Goal: Information Seeking & Learning: Check status

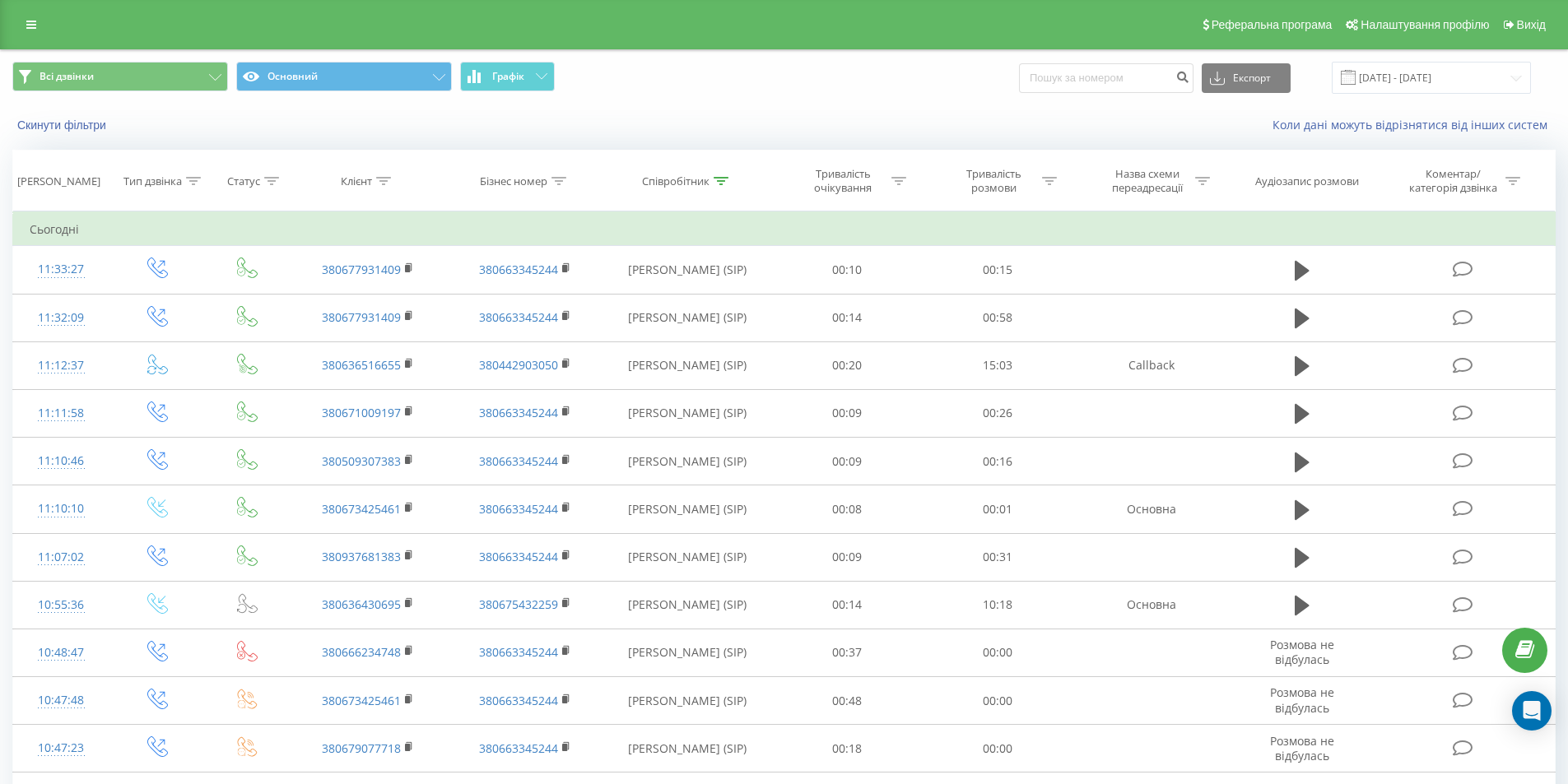
click at [857, 76] on div "Всі дзвінки Основний Графік Експорт .csv .xls .xlsx 20.08.2025 - 20.08.2025" at bounding box center [784, 77] width 1544 height 32
click at [81, 127] on button "Скинути фільтри" at bounding box center [63, 124] width 102 height 15
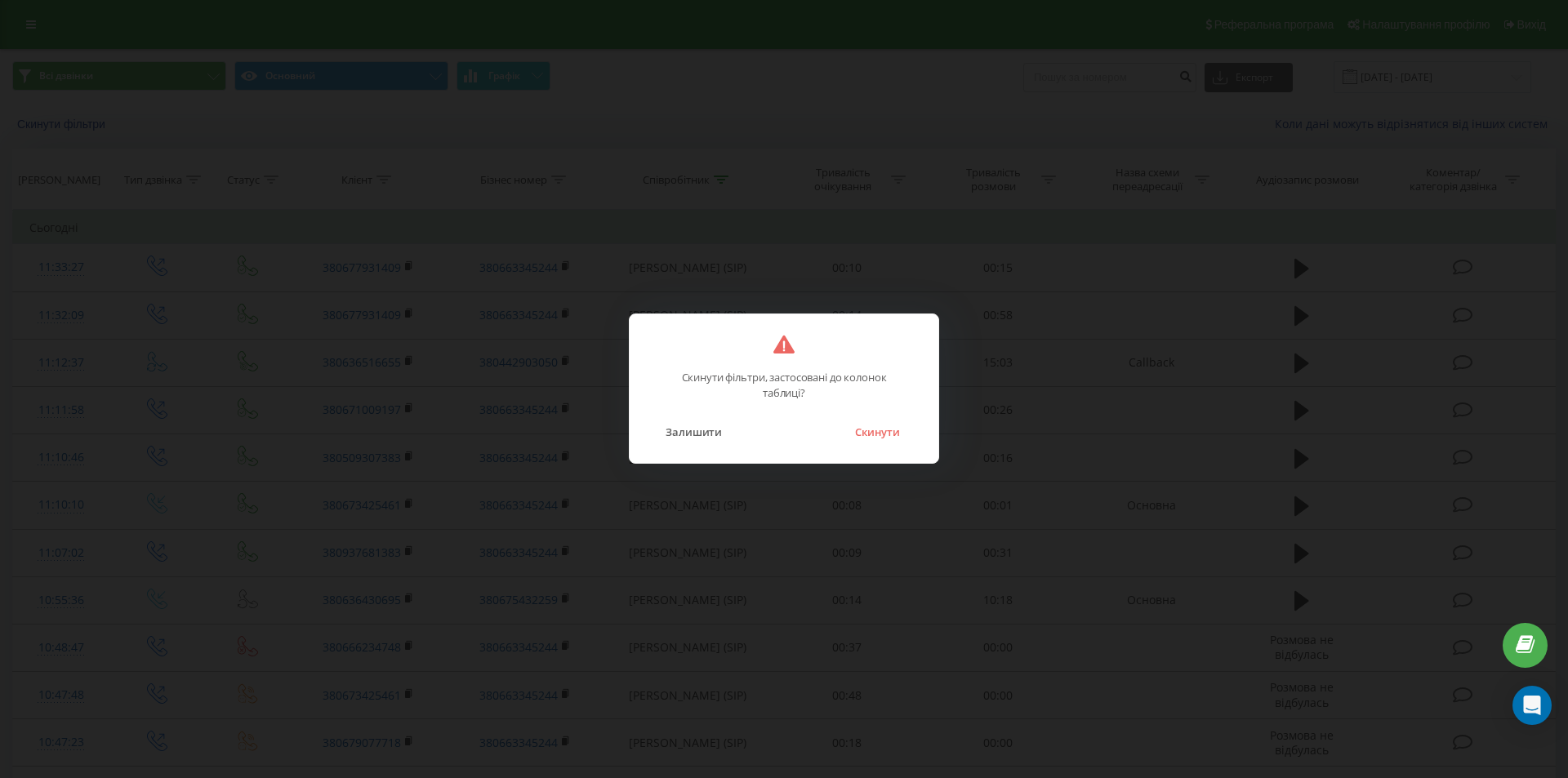
click at [881, 430] on button "Скинути" at bounding box center [877, 432] width 61 height 22
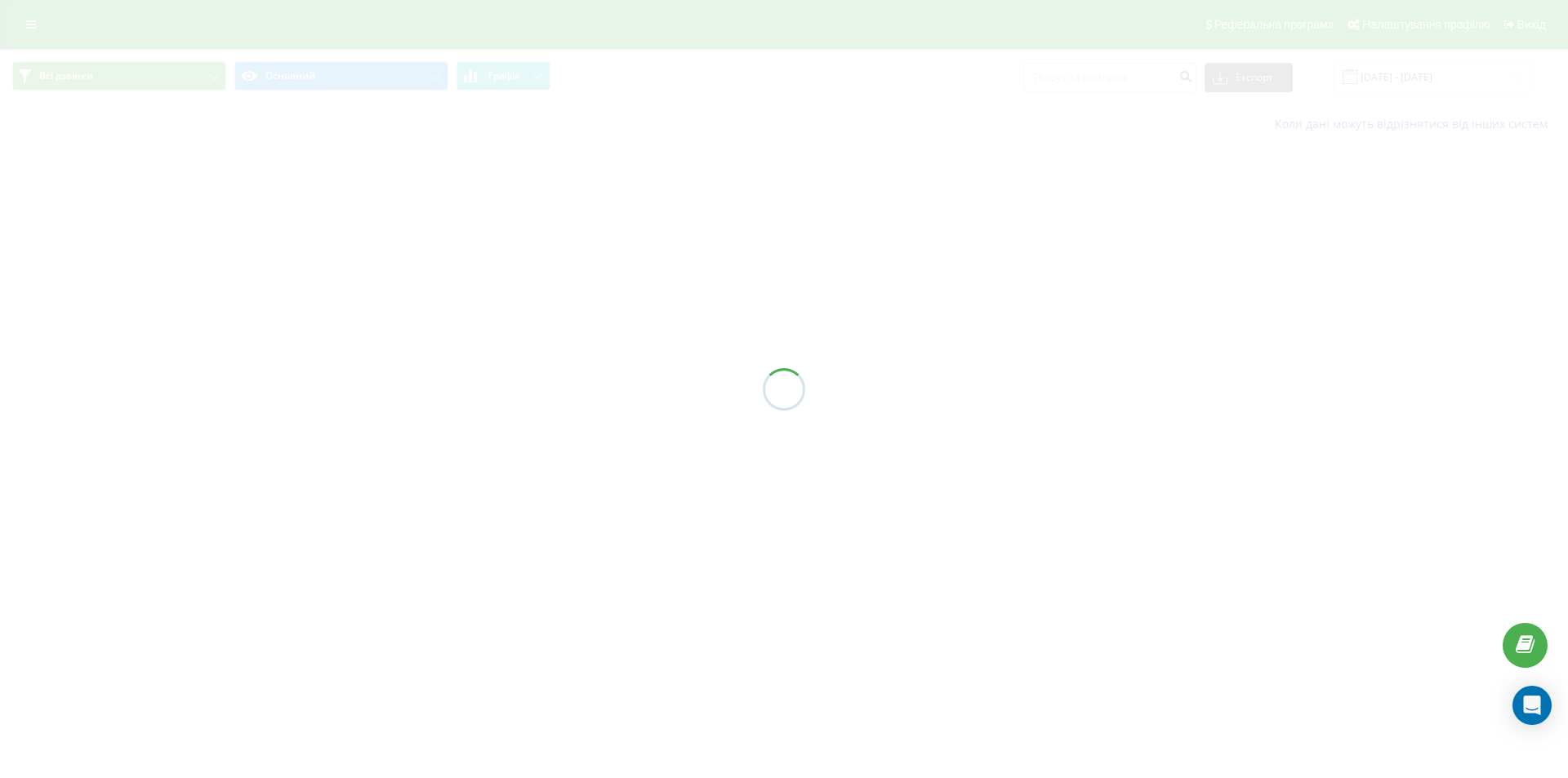
click at [1106, 79] on div at bounding box center [784, 389] width 1568 height 778
click at [1098, 80] on div "Всі дзвінки Основний Графік Експорт .csv .xls .xlsx 20.08.2025 - 20.08.2025 Кол…" at bounding box center [784, 97] width 1568 height 96
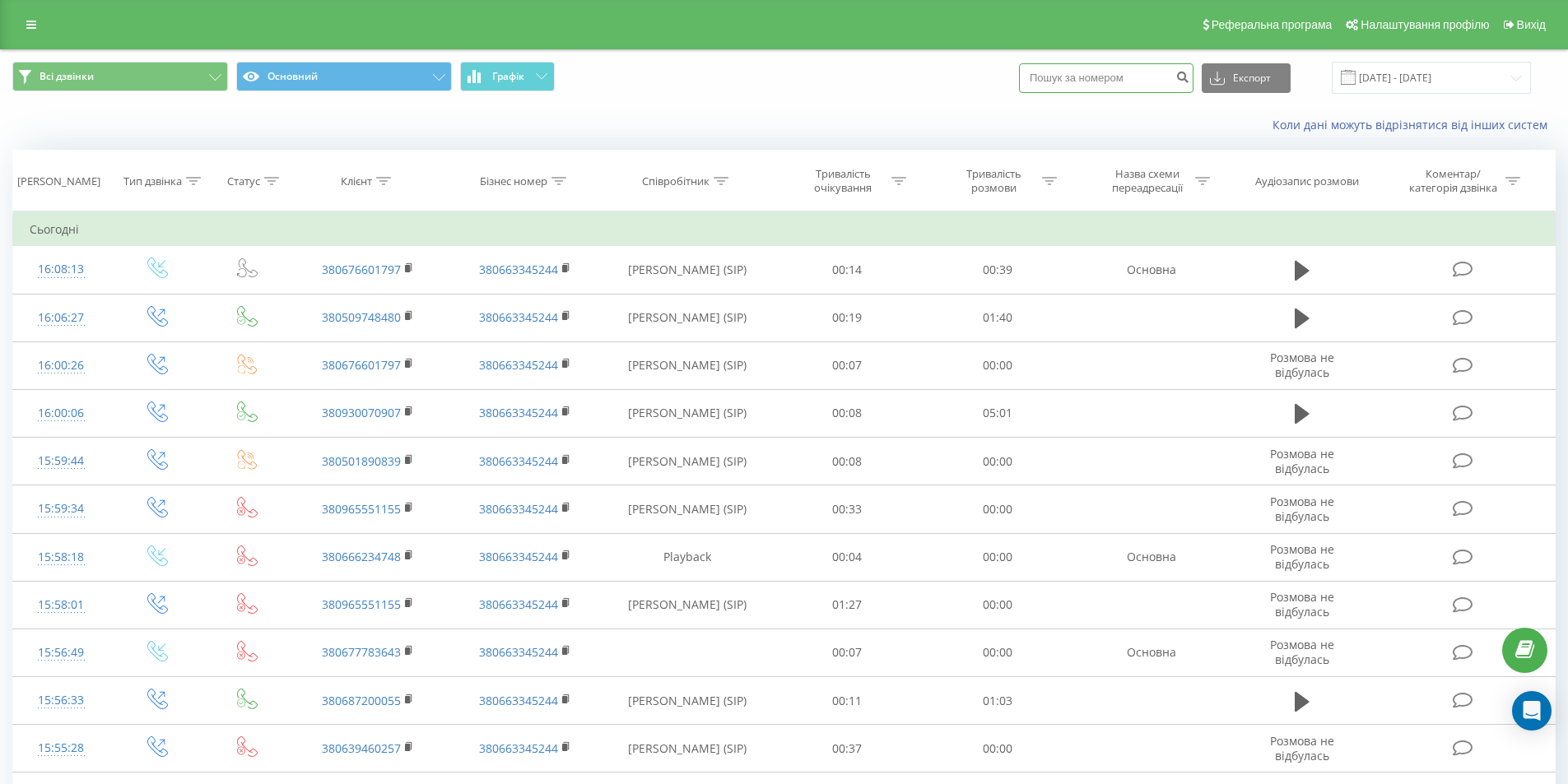
click at [1107, 81] on input at bounding box center [1106, 78] width 175 height 30
paste input "380676601797"
type input "380676601797"
